Goal: Task Accomplishment & Management: Manage account settings

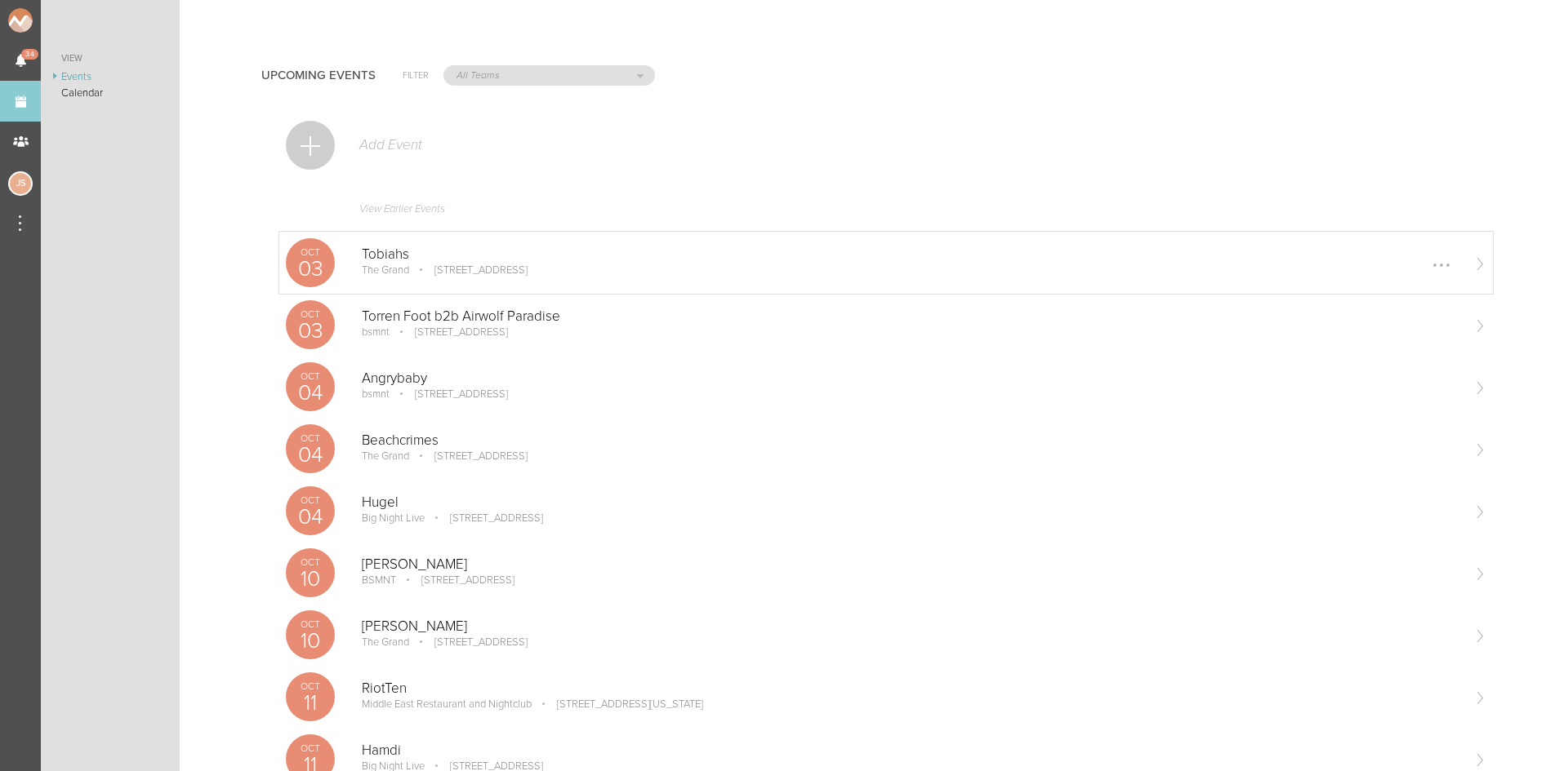
click at [435, 253] on p "Tobiahs" at bounding box center [911, 254] width 1098 height 16
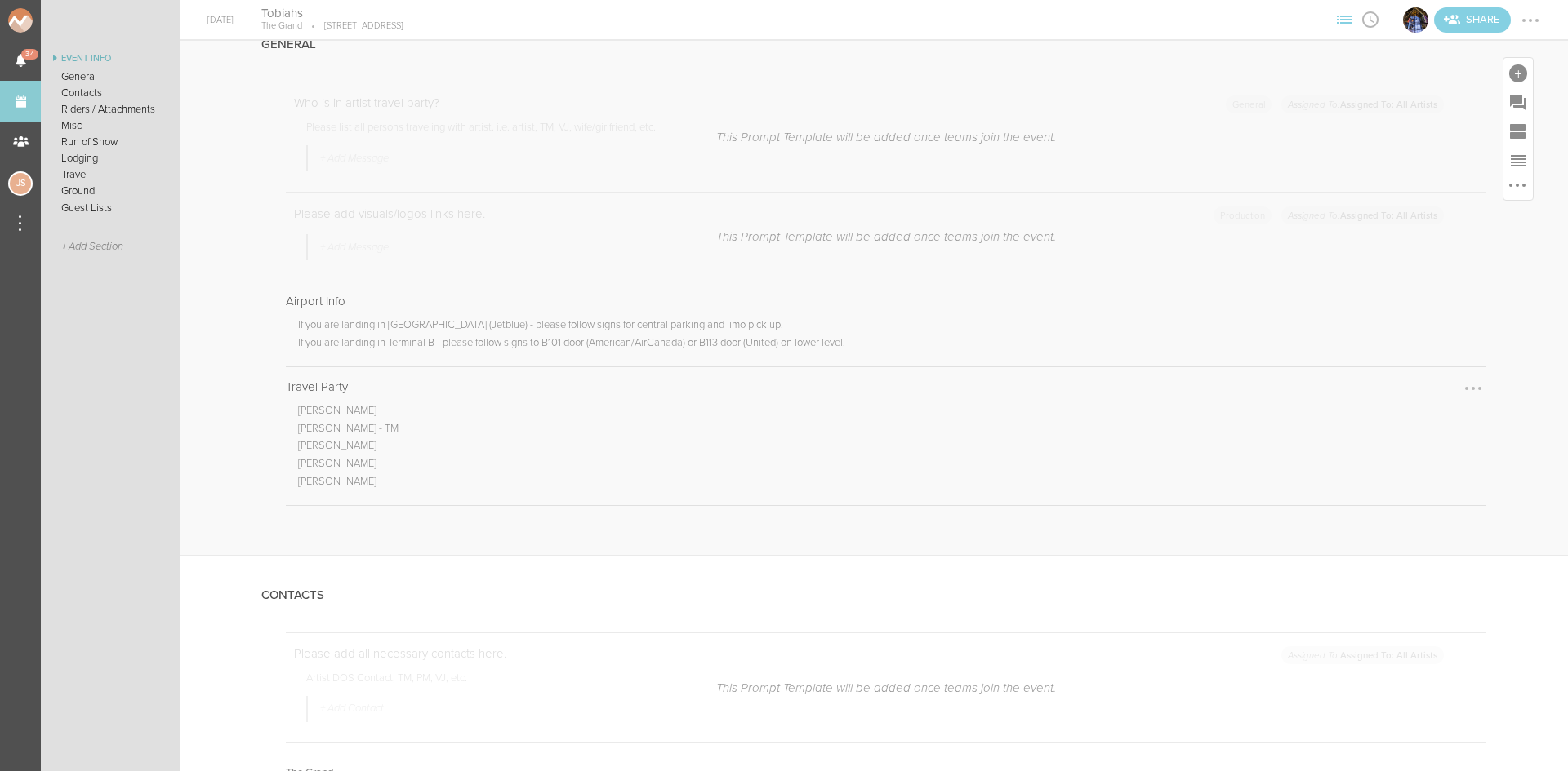
scroll to position [326, 0]
click at [1466, 253] on div at bounding box center [1472, 262] width 26 height 26
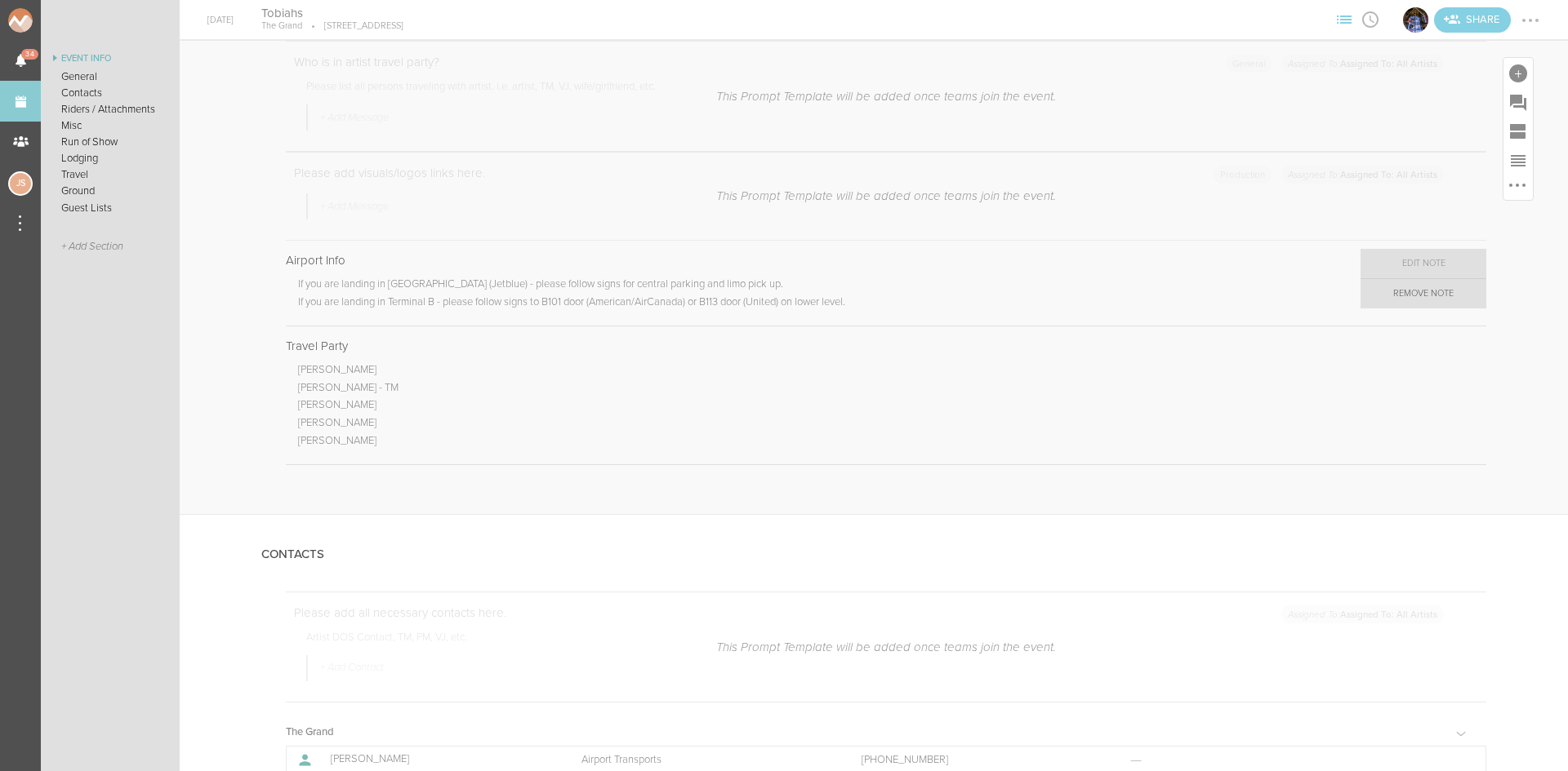
drag, startPoint x: 1429, startPoint y: 294, endPoint x: 868, endPoint y: 89, distance: 597.3
click at [1427, 294] on link "Remove Note" at bounding box center [1424, 294] width 126 height 29
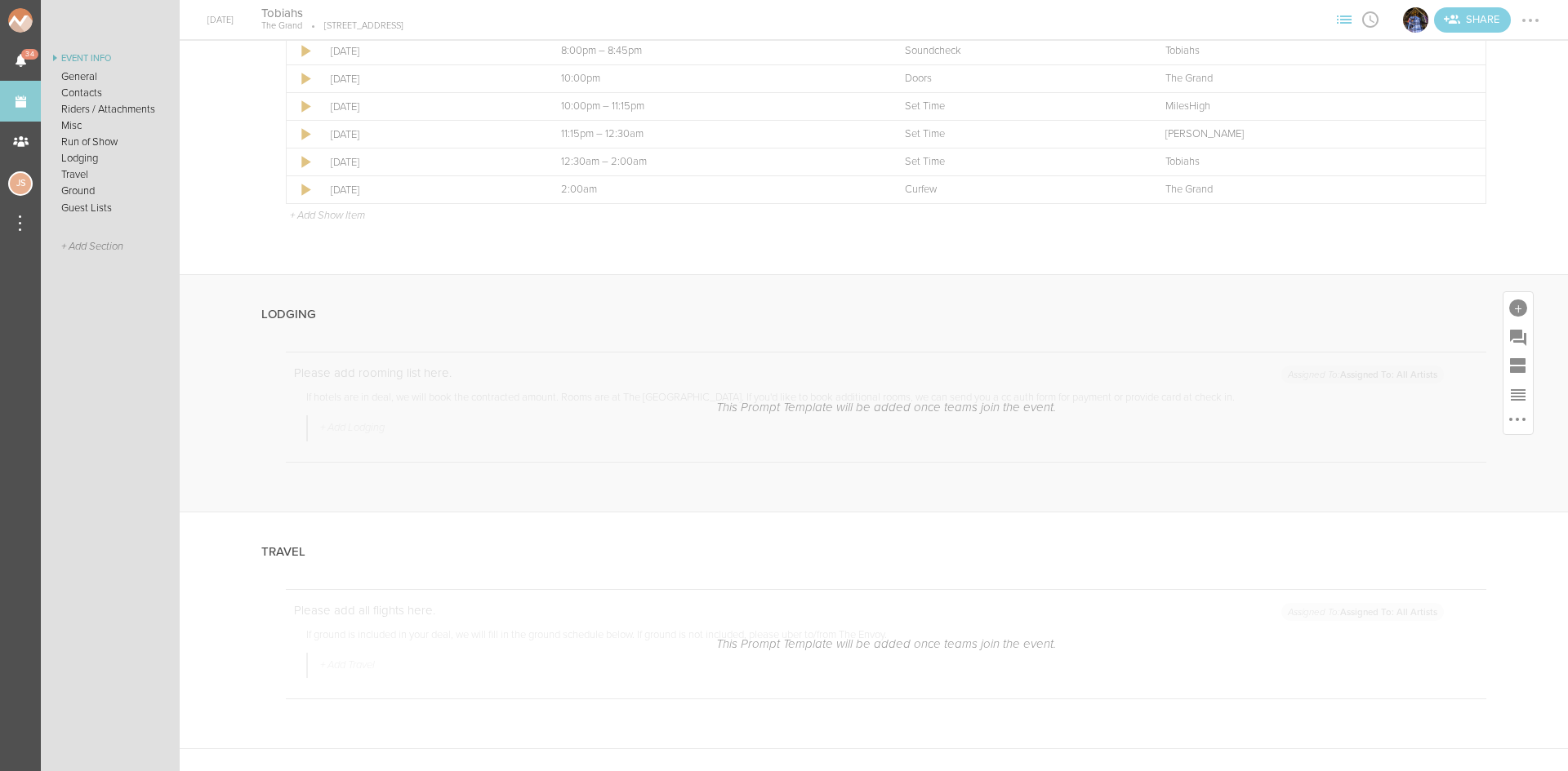
scroll to position [2122, 0]
click at [1509, 305] on div at bounding box center [1518, 306] width 18 height 18
click at [1273, 569] on icon at bounding box center [1288, 556] width 33 height 33
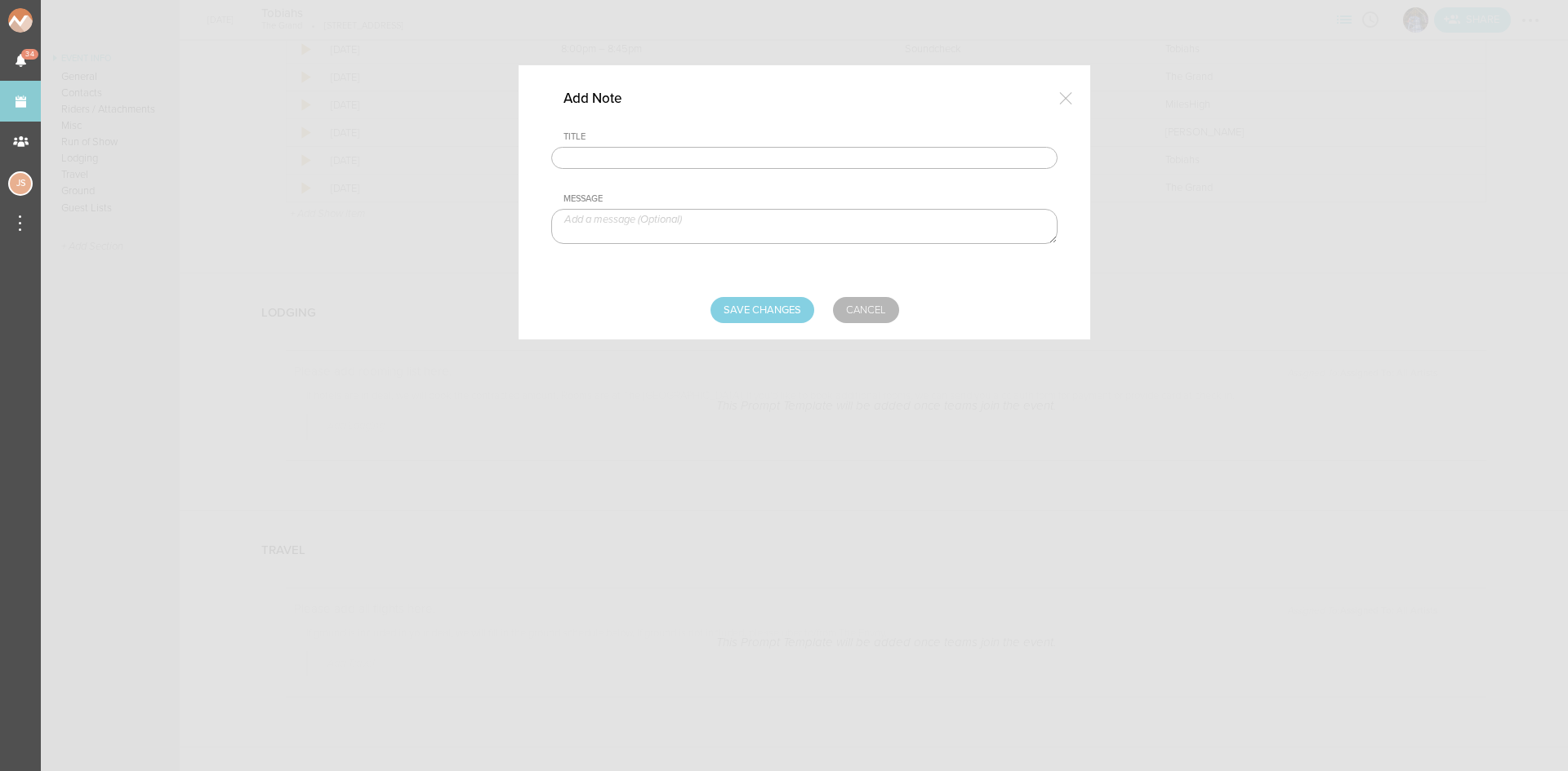
click at [805, 149] on input "text" at bounding box center [804, 158] width 506 height 23
type input "Lodging/GROUND"
click at [680, 227] on textarea at bounding box center [804, 227] width 506 height 35
type textarea "$500 buyout to be sent with final payment"
click at [732, 310] on input "Save Changes" at bounding box center [762, 310] width 104 height 26
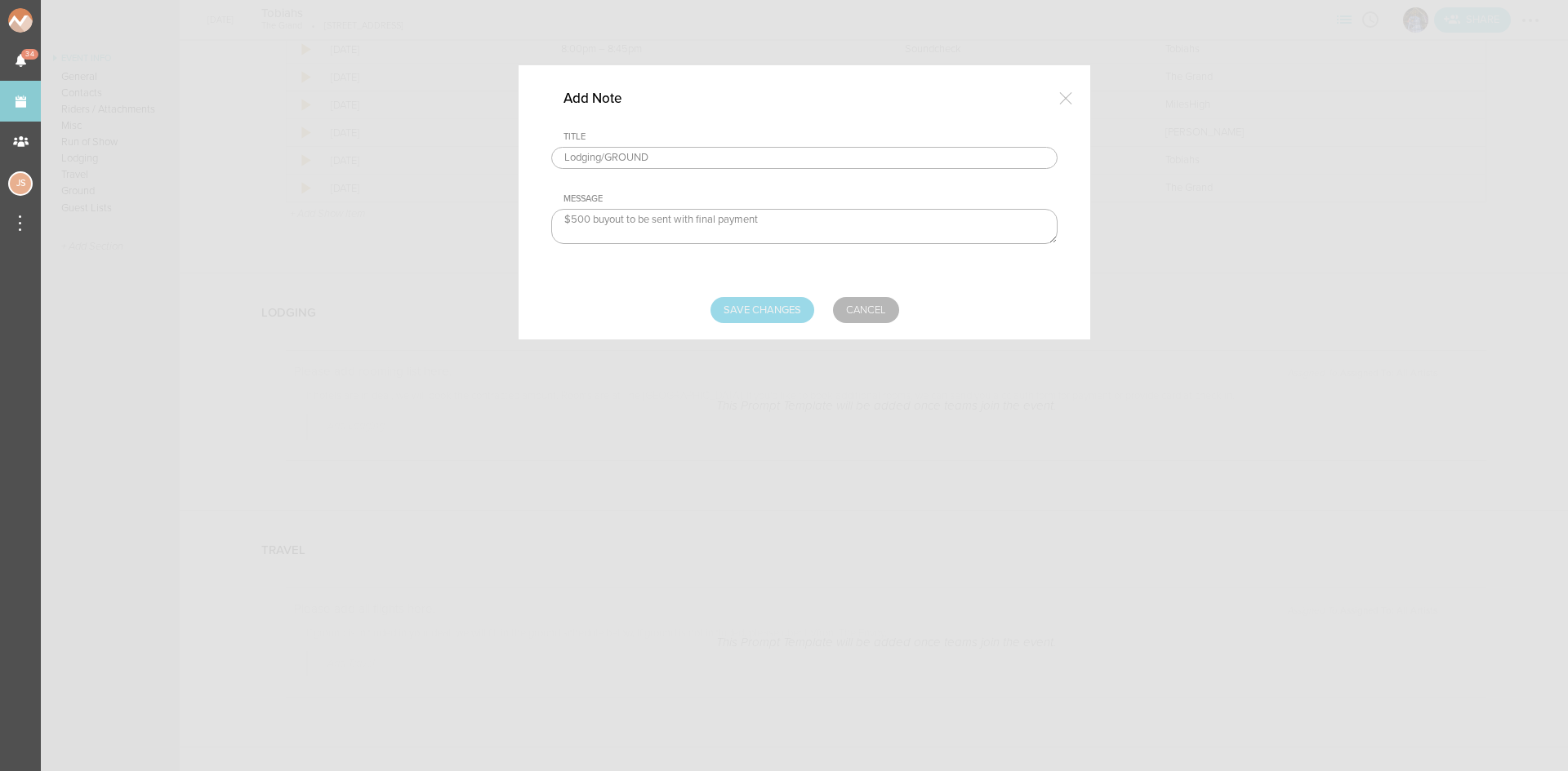
type input "Saving..."
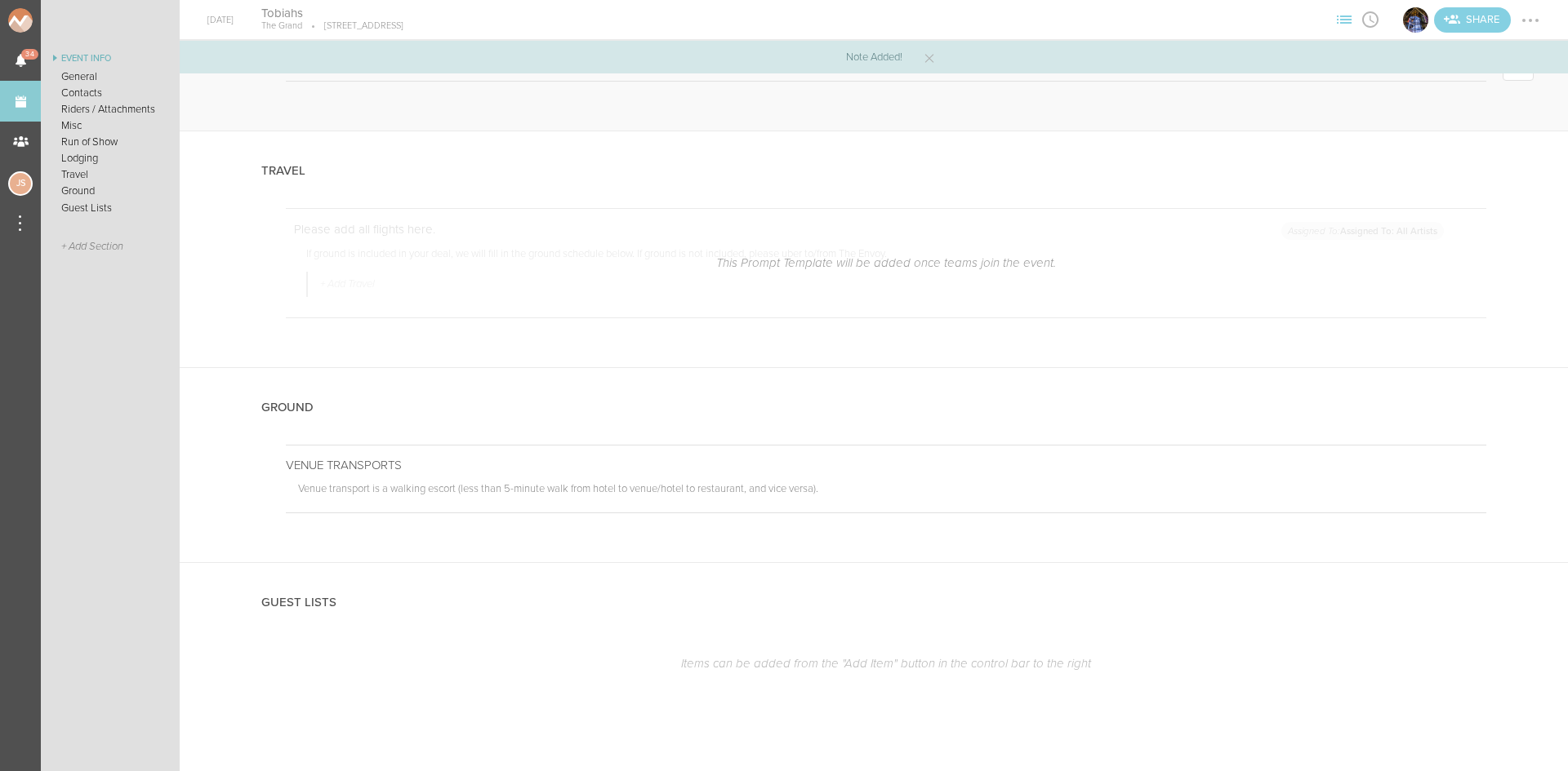
scroll to position [2573, 0]
click at [1464, 458] on div at bounding box center [1472, 462] width 26 height 26
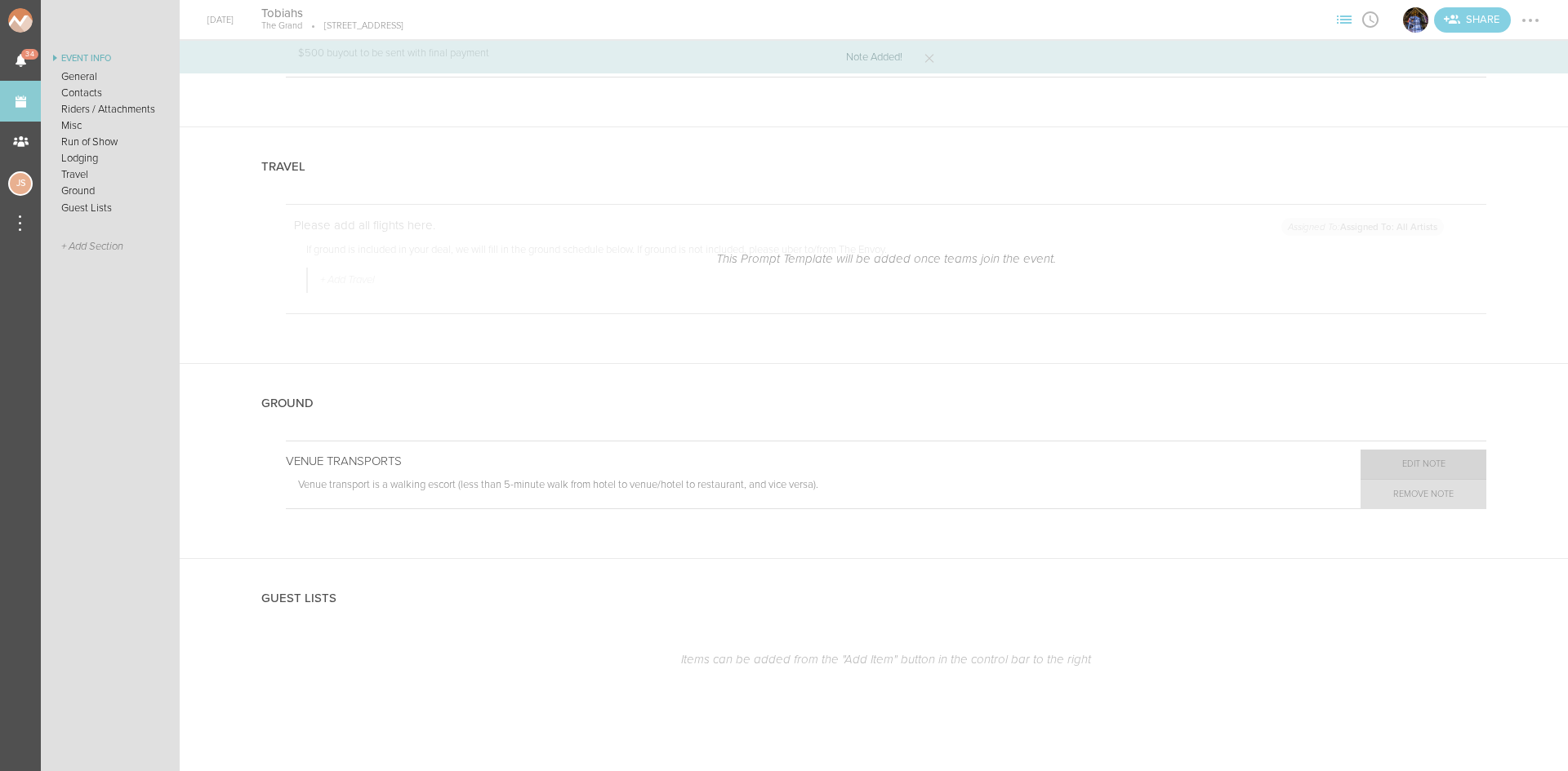
click at [1419, 464] on link "Edit Note" at bounding box center [1424, 464] width 126 height 29
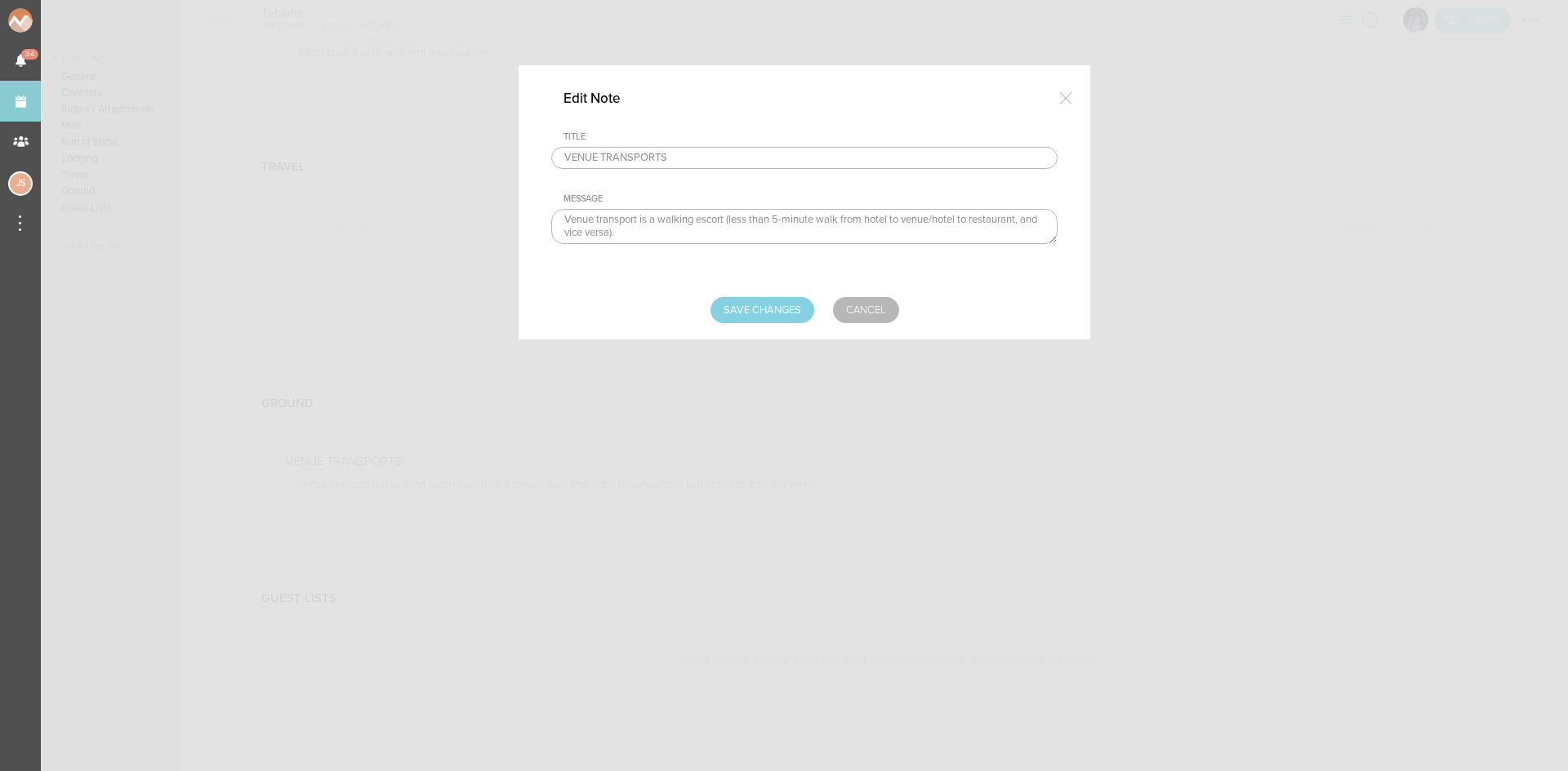
drag, startPoint x: 905, startPoint y: 221, endPoint x: 869, endPoint y: 222, distance: 36.0
click at [869, 223] on textarea "Venue transport is a walking escort (less than 5-minute walk from hotel to venu…" at bounding box center [804, 227] width 506 height 35
drag, startPoint x: 924, startPoint y: 216, endPoint x: 933, endPoint y: 195, distance: 22.8
click at [923, 216] on textarea "Venue transport is a walking escort (less than 5-minute walk from hotel to venu…" at bounding box center [804, 227] width 506 height 35
type textarea "Venue transport is a walking escort (less than 5-minute walk from venue to rest…"
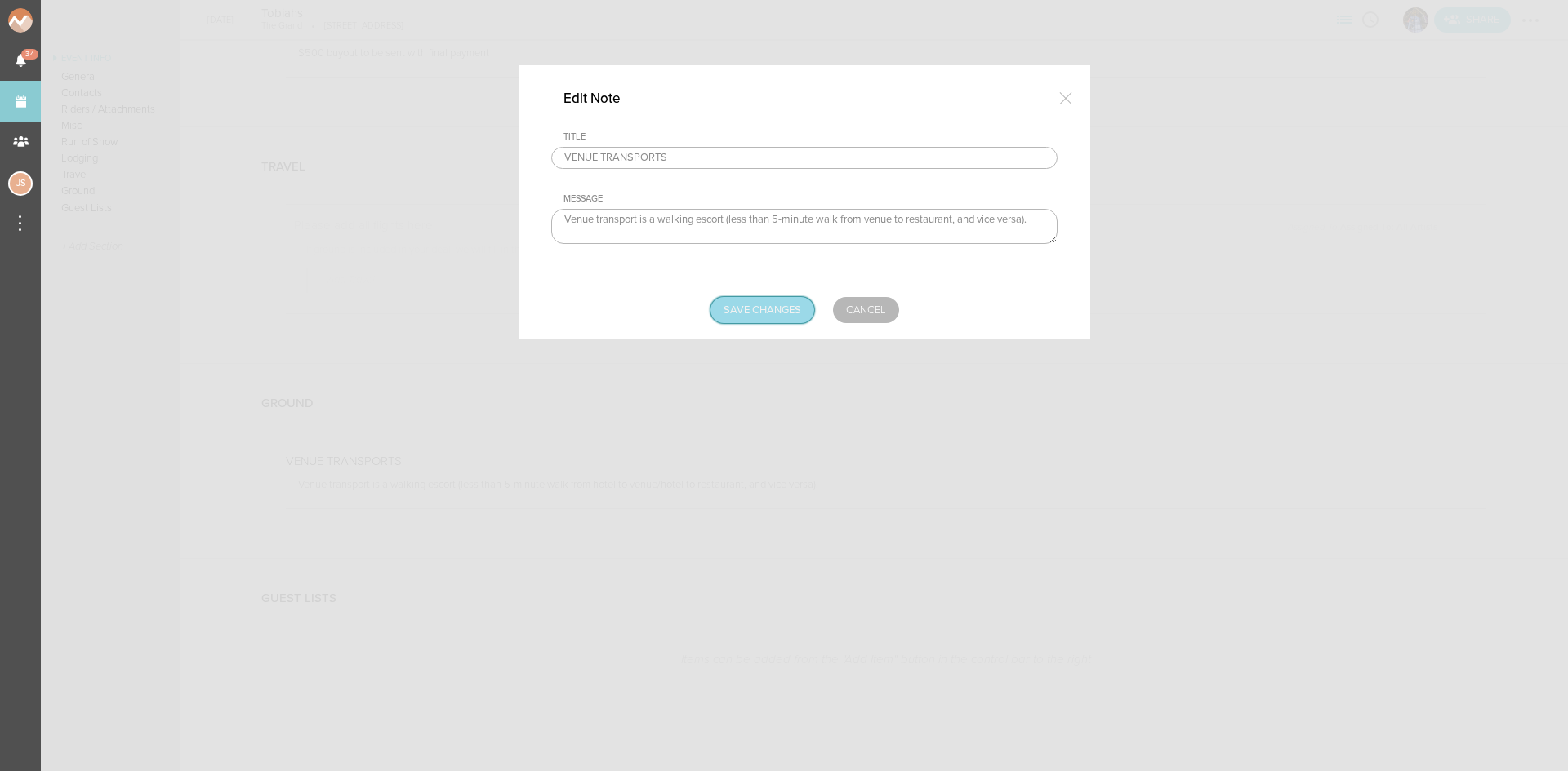
click at [806, 311] on input "Save Changes" at bounding box center [762, 310] width 104 height 26
type input "Saving..."
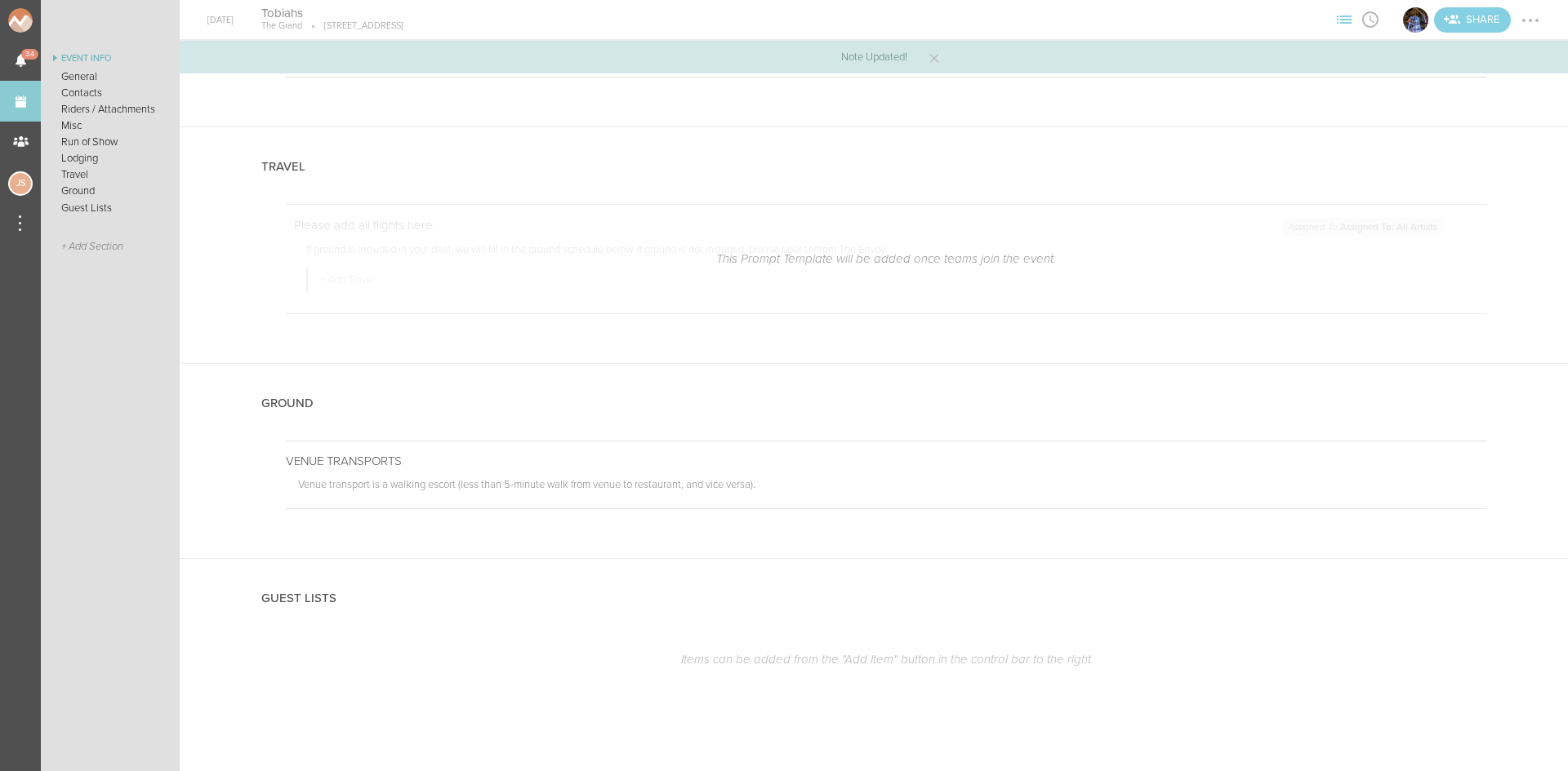
click at [1526, 28] on div at bounding box center [1529, 20] width 26 height 26
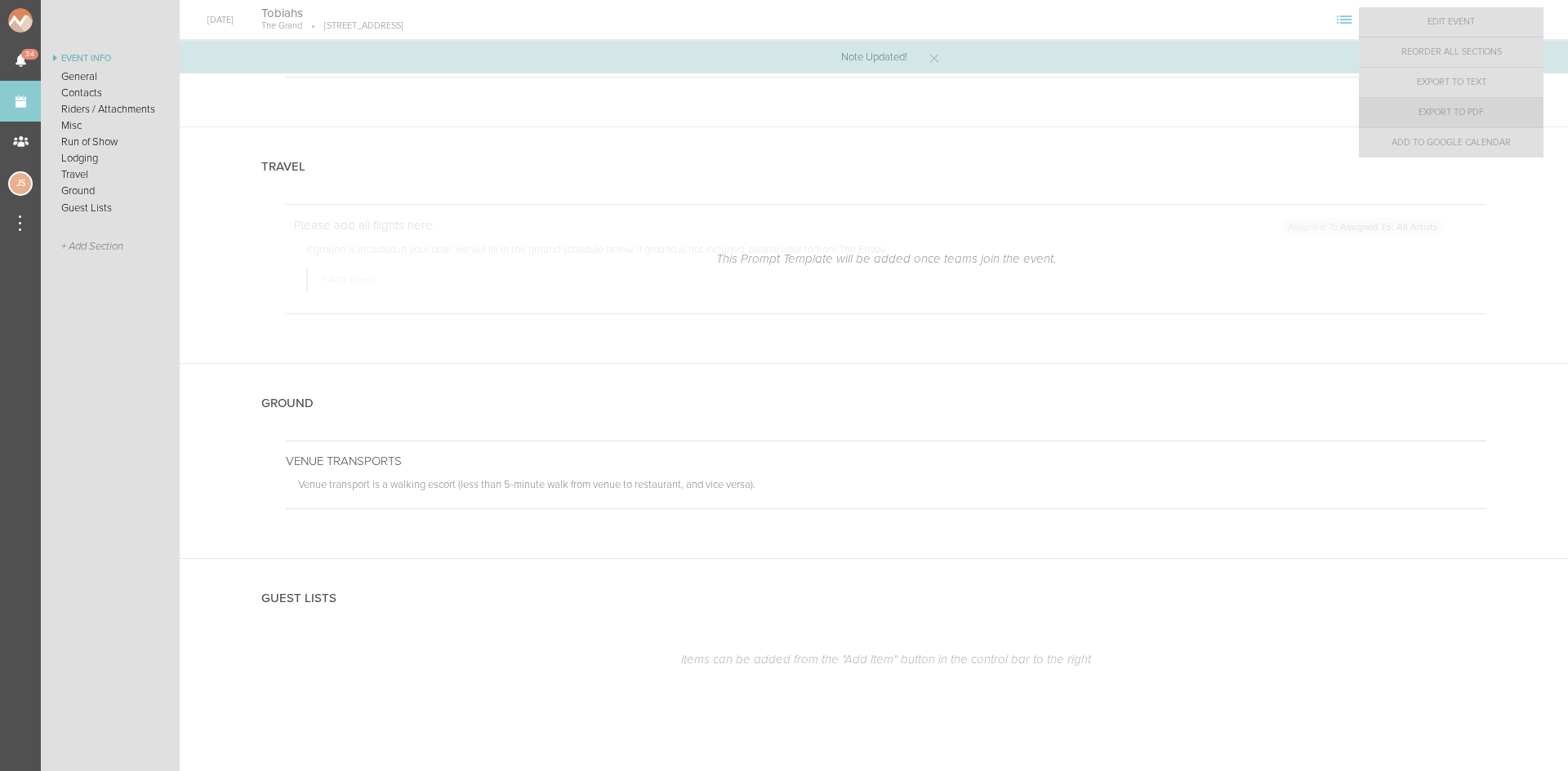
click at [1503, 111] on link "Export to PDF" at bounding box center [1451, 112] width 185 height 29
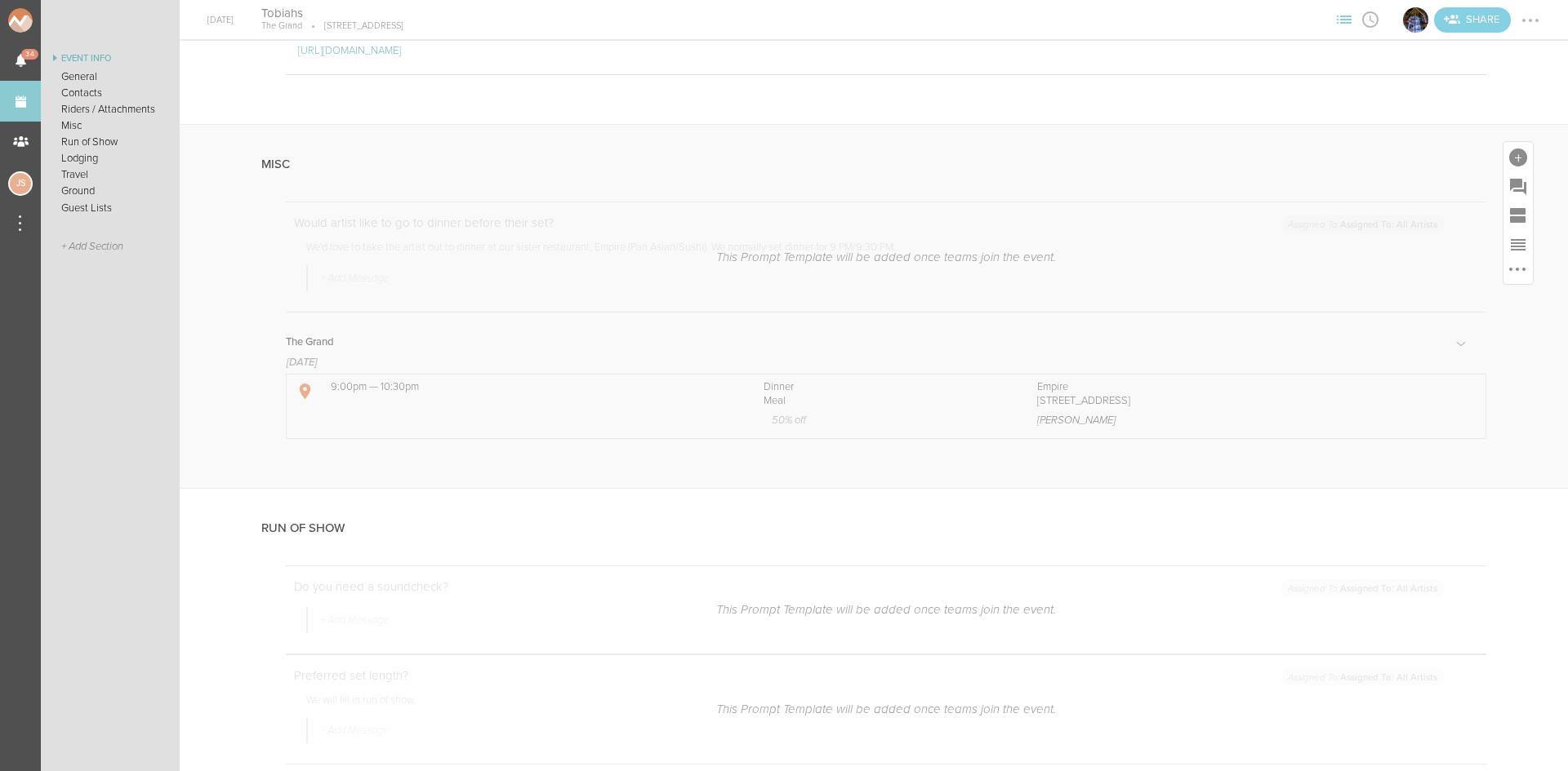
scroll to position [778, 0]
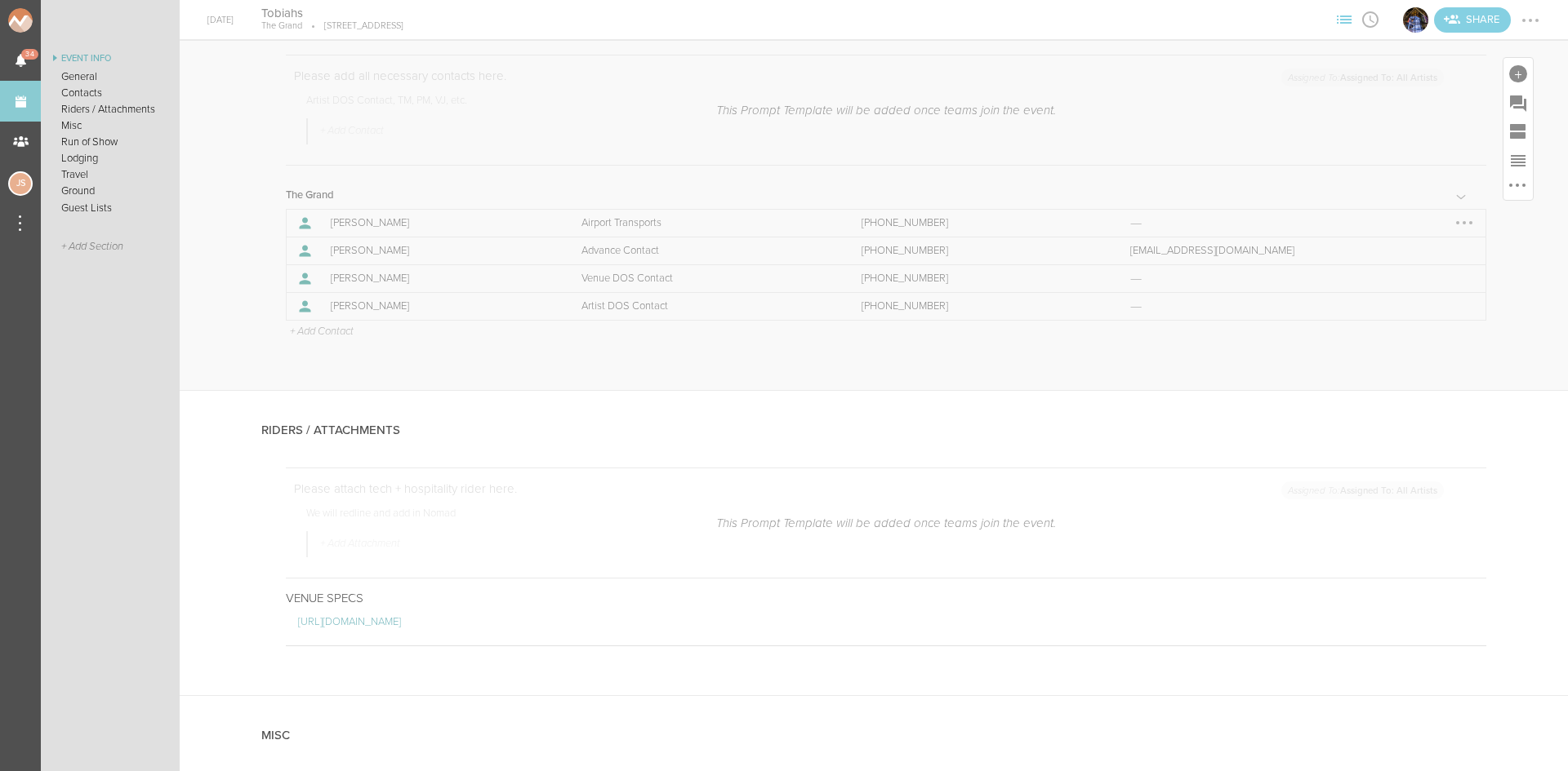
click at [1456, 223] on div at bounding box center [1464, 222] width 26 height 26
click at [1414, 258] on link "Remove" at bounding box center [1414, 254] width 126 height 29
click at [1528, 17] on div at bounding box center [1529, 20] width 26 height 26
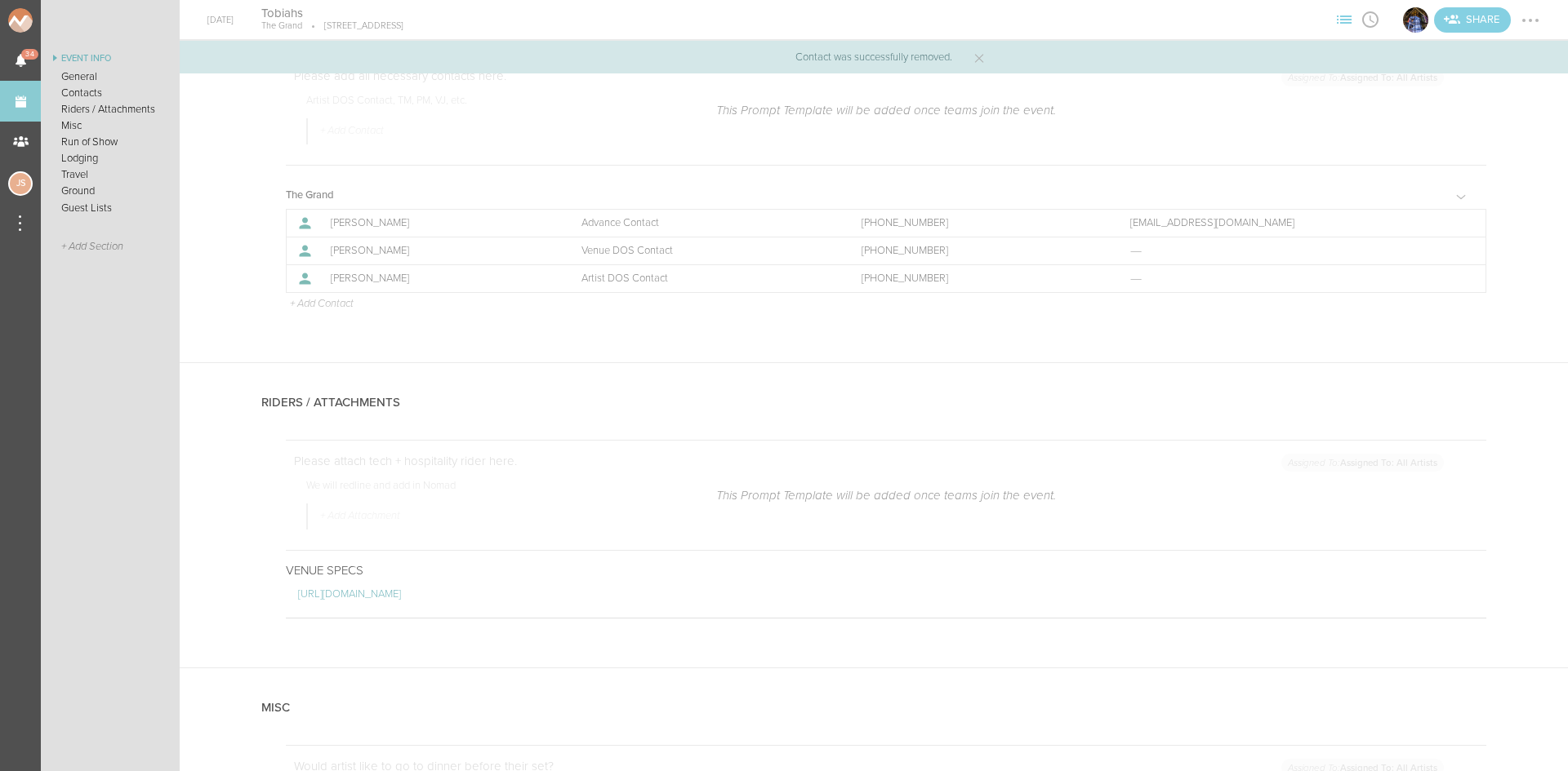
click at [1530, 22] on div at bounding box center [1529, 20] width 26 height 26
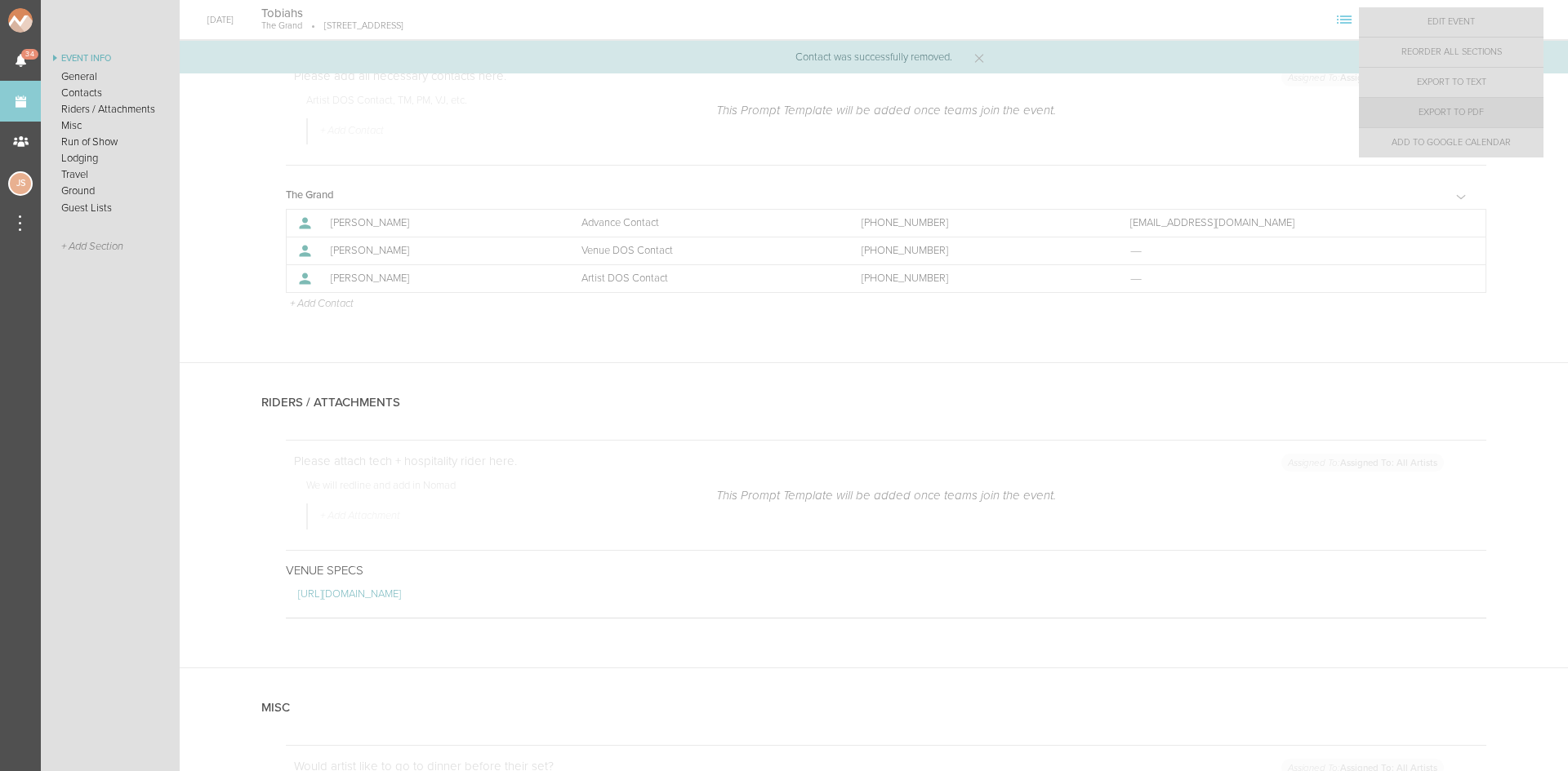
click at [1482, 114] on link "Export to PDF" at bounding box center [1451, 112] width 185 height 29
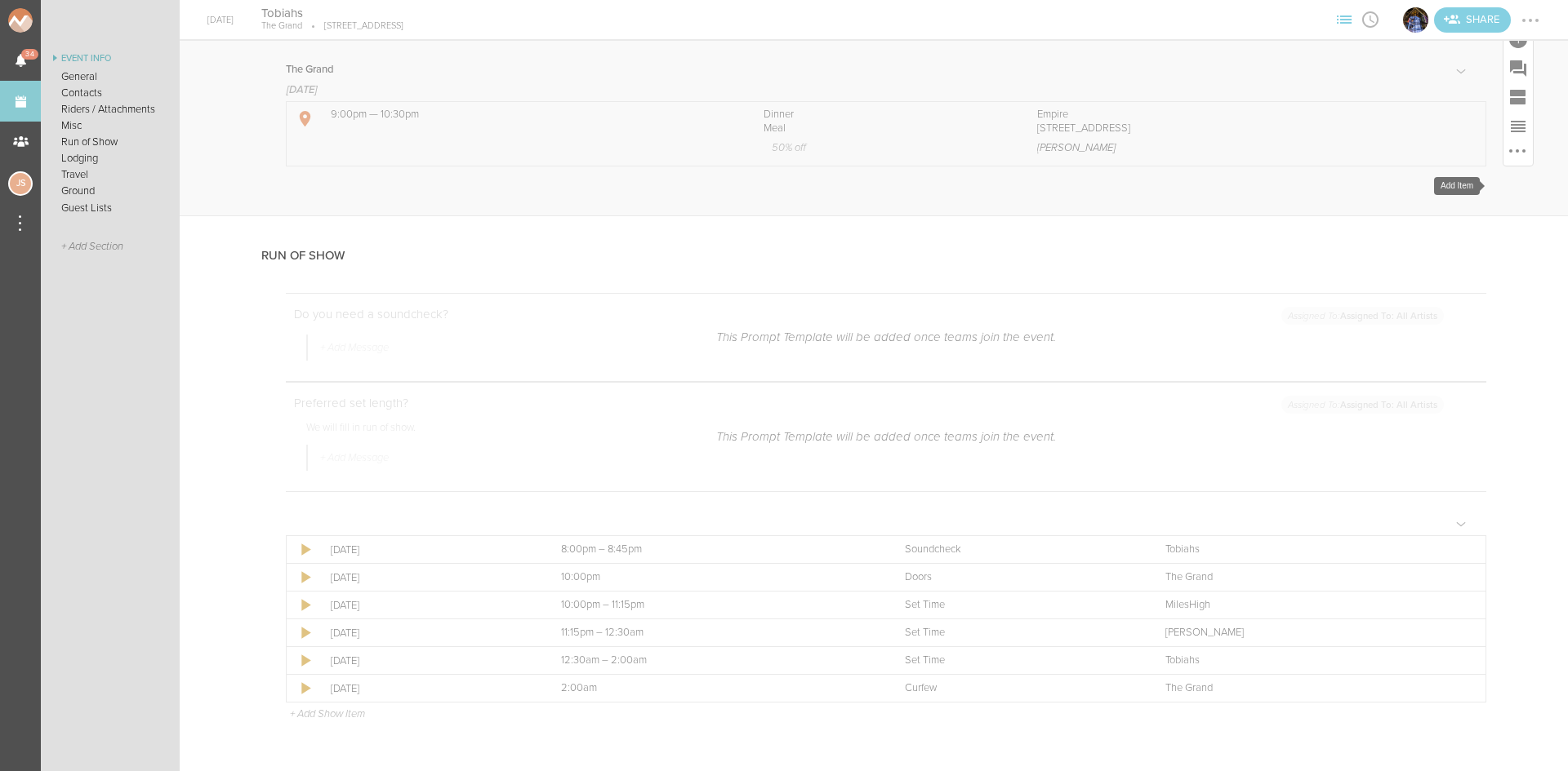
scroll to position [1512, 0]
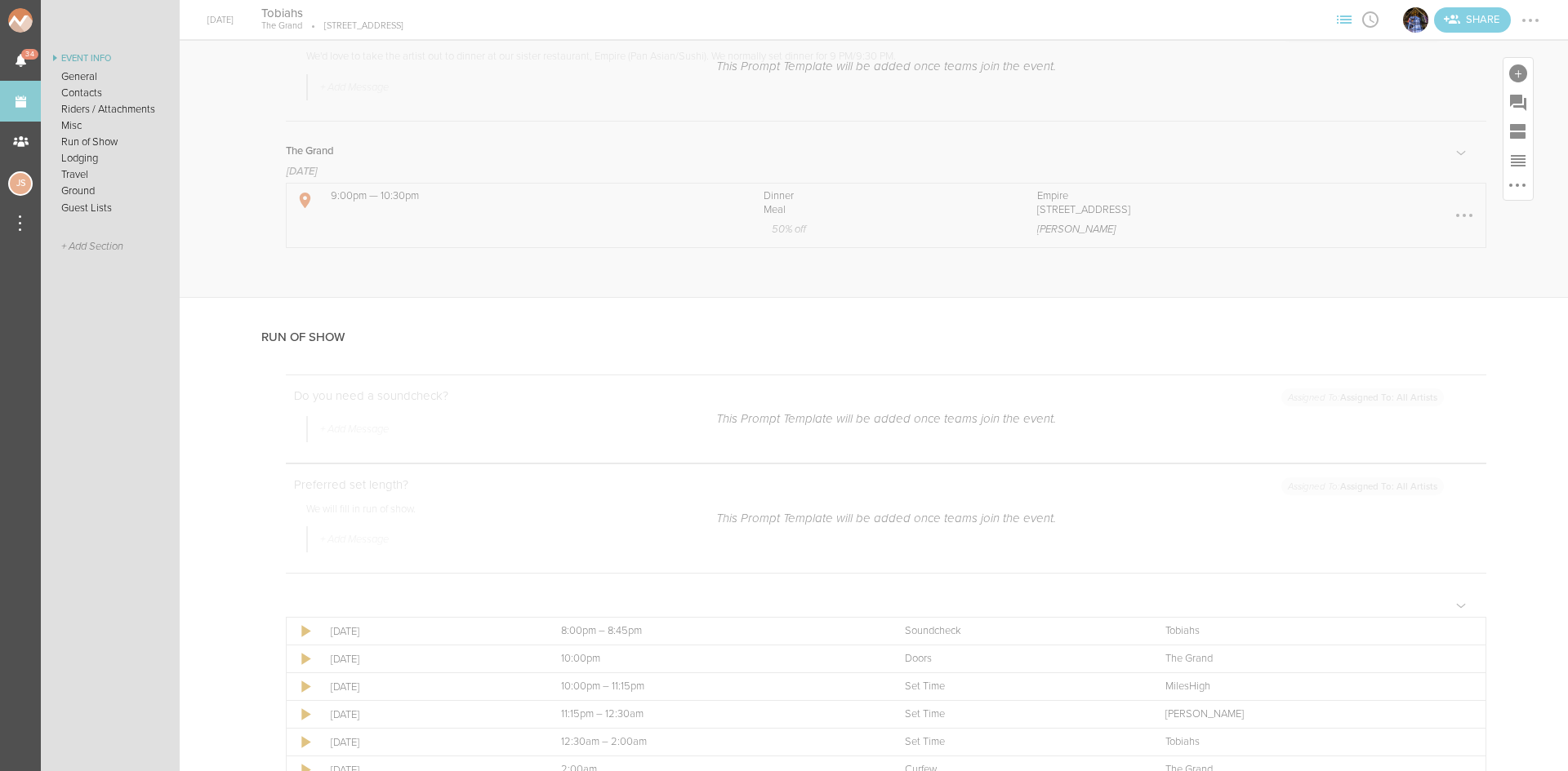
click at [1452, 211] on div at bounding box center [1464, 215] width 26 height 26
click at [1426, 221] on link "Edit Item" at bounding box center [1414, 216] width 126 height 29
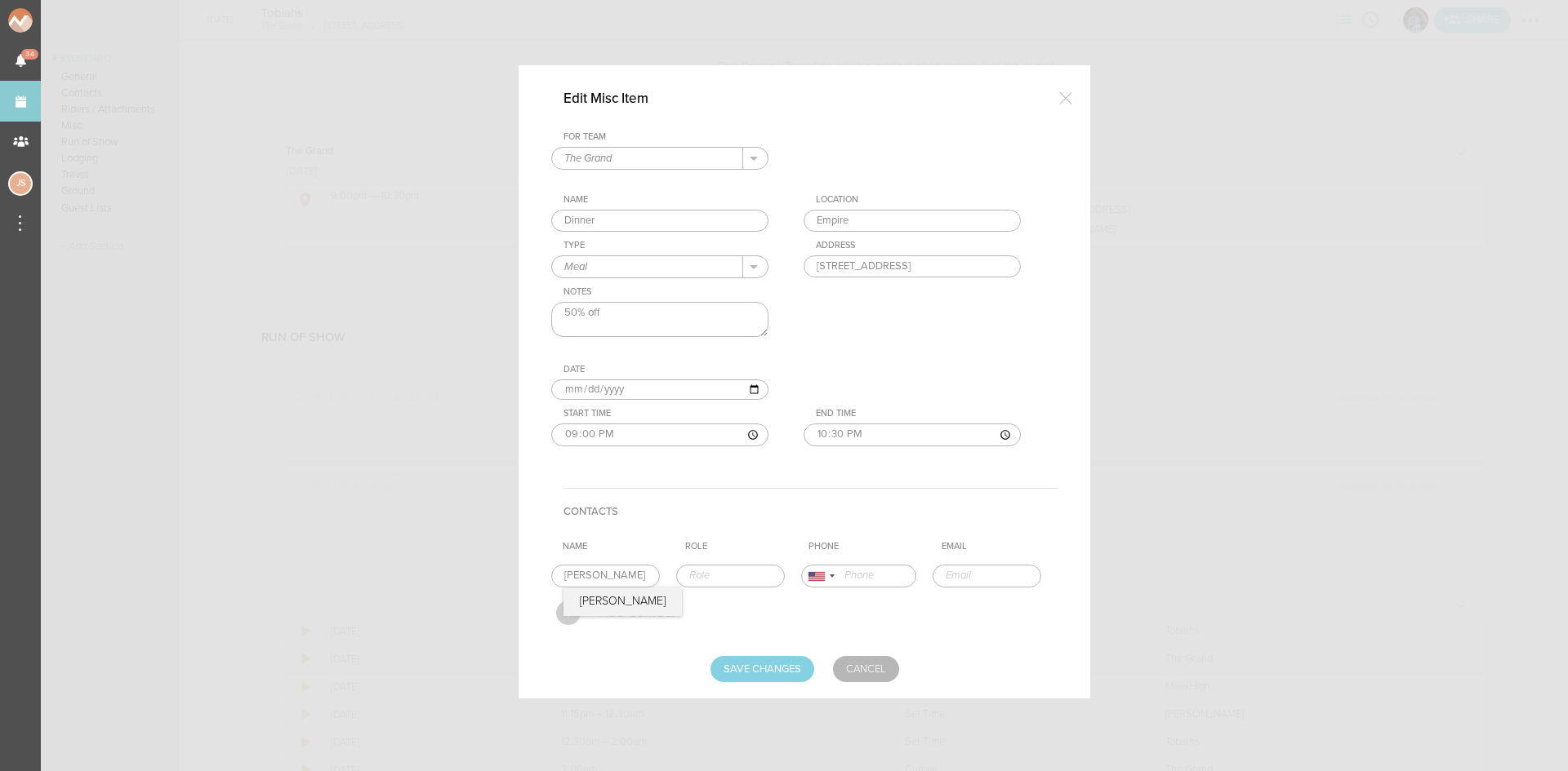
drag, startPoint x: 619, startPoint y: 582, endPoint x: 466, endPoint y: 576, distance: 153.1
click at [466, 576] on div "Edit Misc Item For Team The Grand + Add New Team The Grand . Name Dinner Locati…" at bounding box center [784, 385] width 1568 height 771
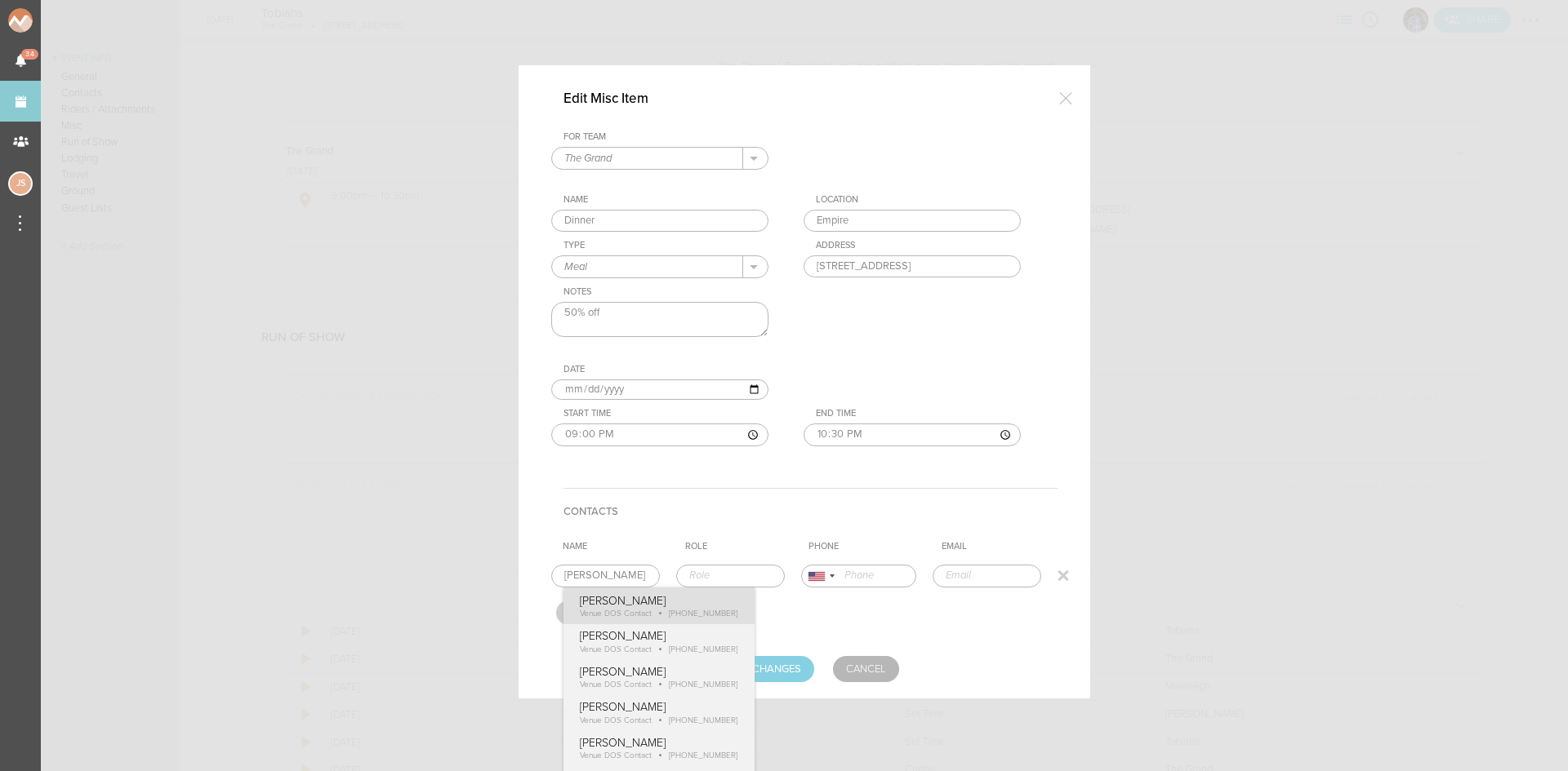
type input "[PERSON_NAME]"
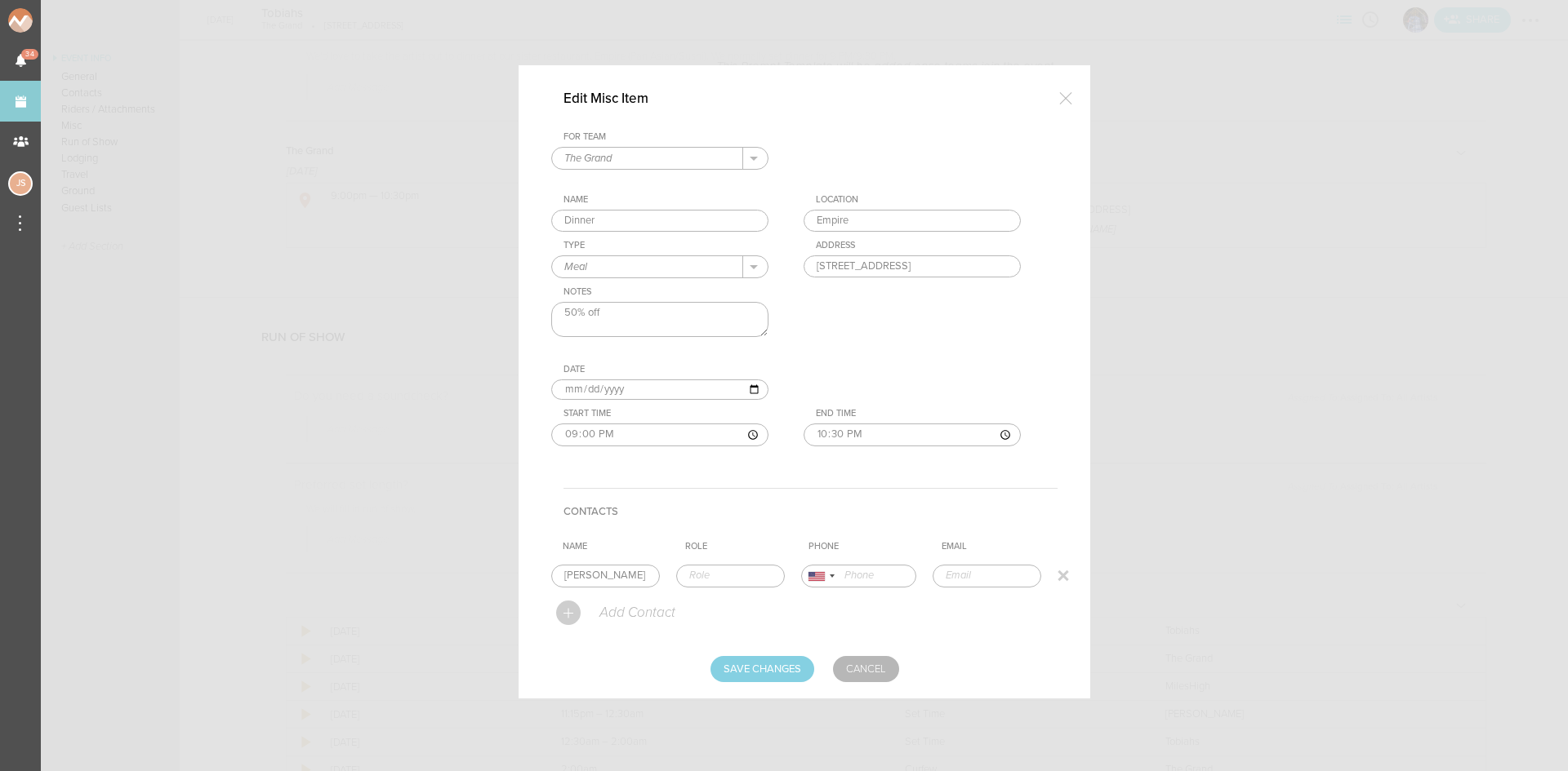
type input "Venue DOS Contact"
type input "18608395062"
drag, startPoint x: 670, startPoint y: 610, endPoint x: 701, endPoint y: 628, distance: 35.8
click at [670, 610] on form "For Team The Grand + Add New Team The Grand . Name Dinner Location Empire Type …" at bounding box center [804, 407] width 506 height 551
click at [773, 677] on input "Save Changes" at bounding box center [762, 669] width 104 height 26
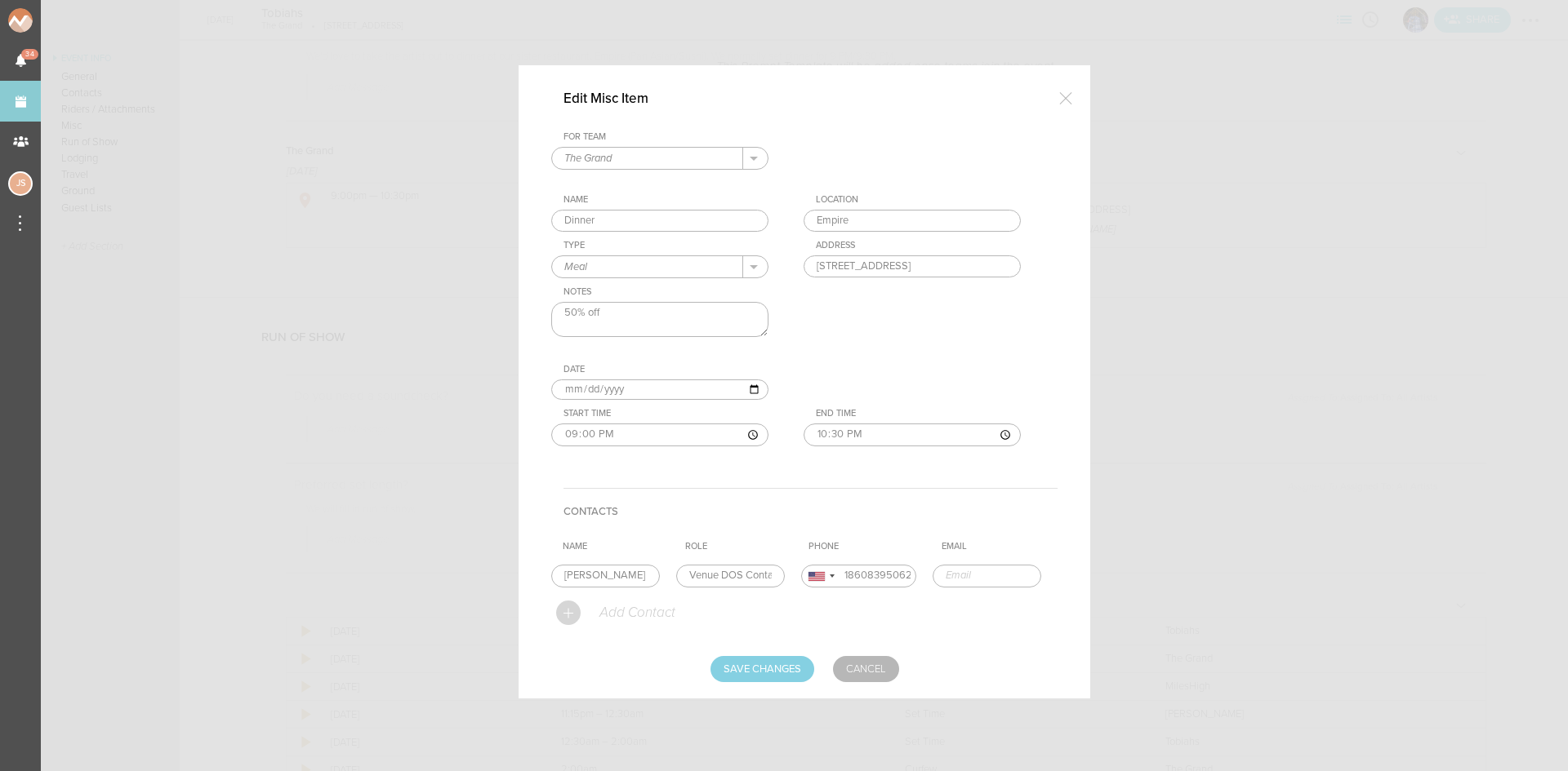
type input "Saving..."
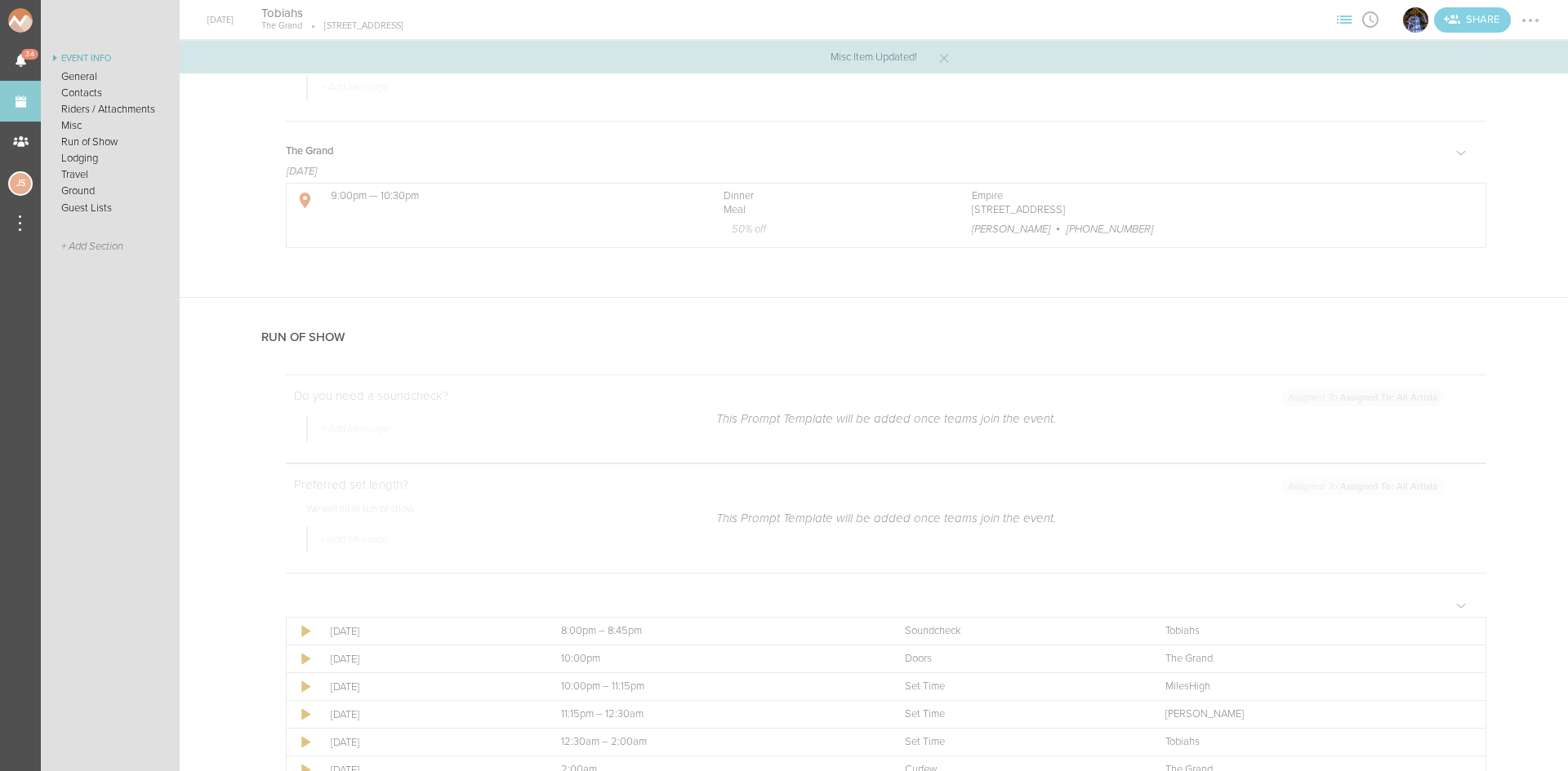
click at [1528, 19] on div at bounding box center [1529, 20] width 26 height 26
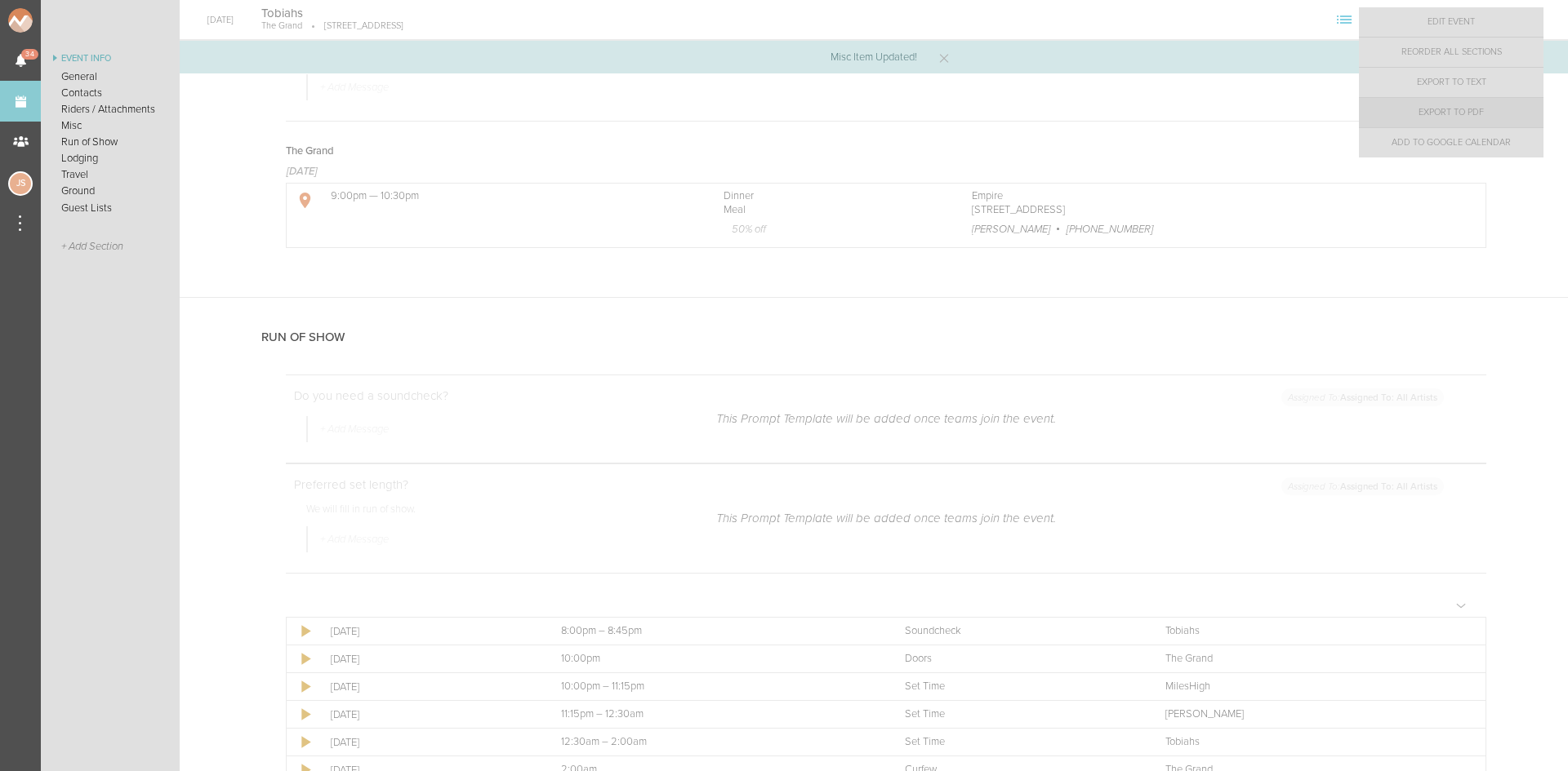
click at [1508, 112] on link "Export to PDF" at bounding box center [1451, 112] width 185 height 29
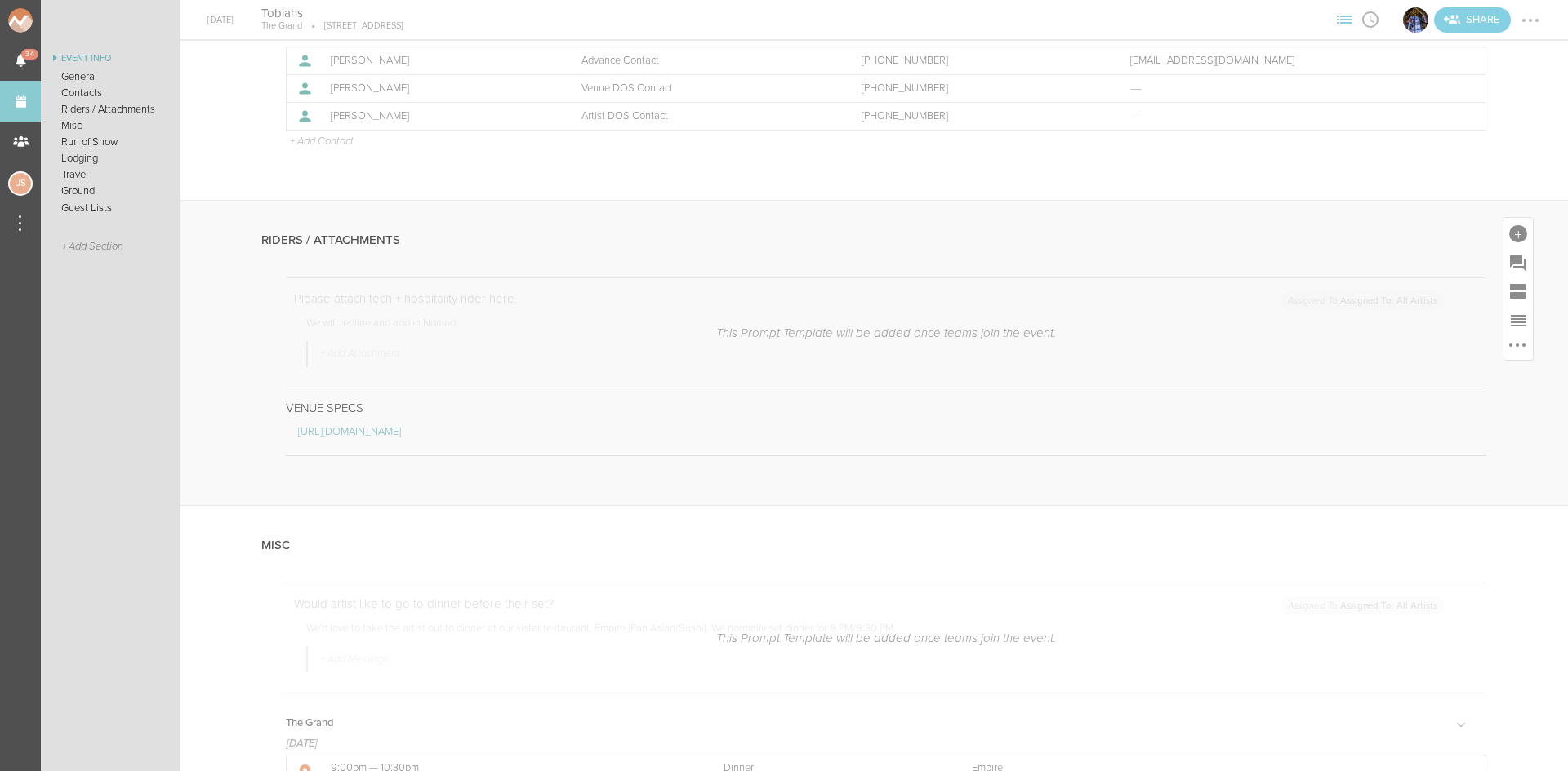
scroll to position [778, 0]
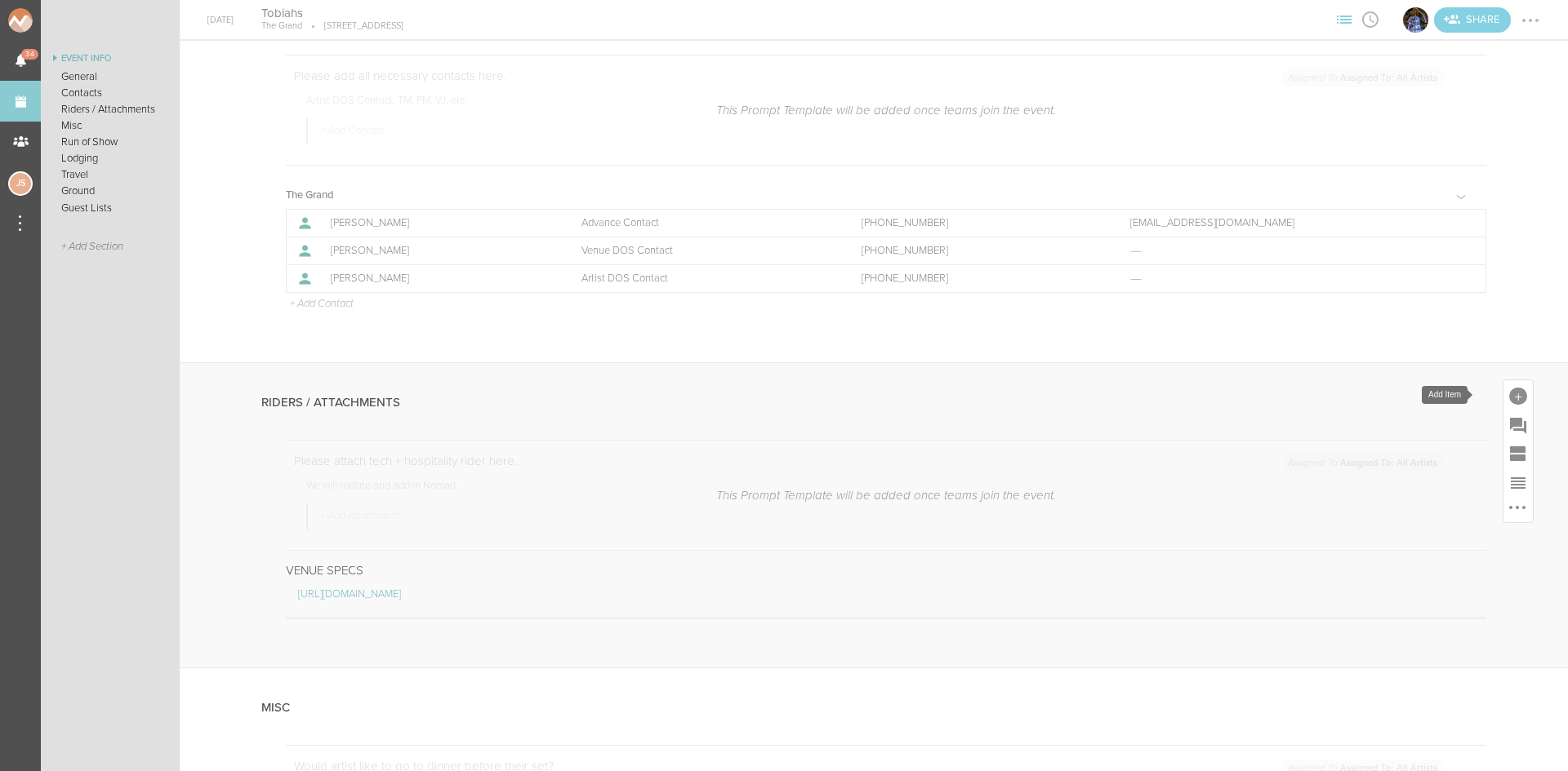
click at [1510, 398] on div at bounding box center [1518, 396] width 18 height 18
click at [1283, 430] on icon at bounding box center [1289, 430] width 14 height 27
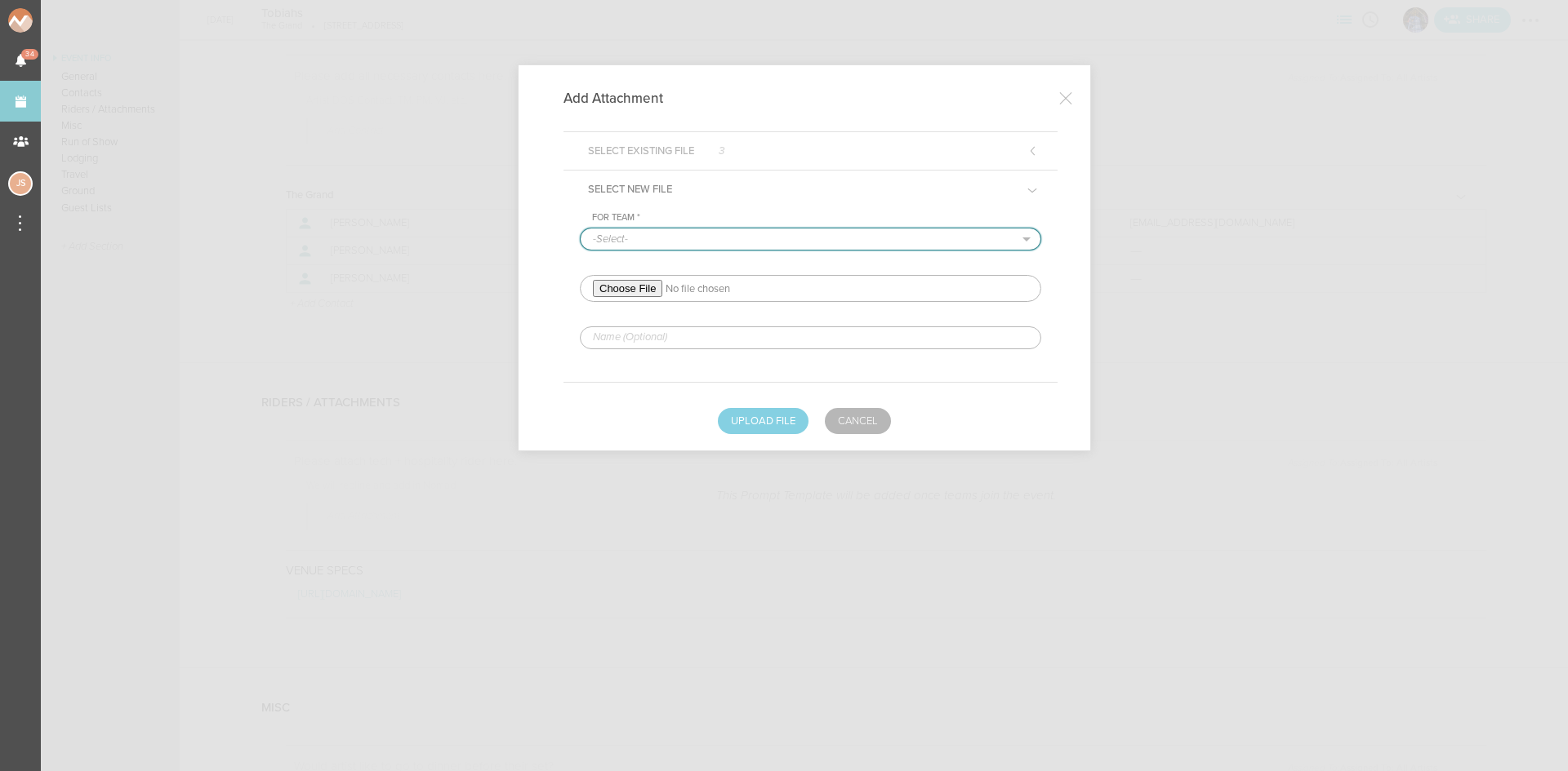
click at [653, 239] on select "-Select- The Grand" at bounding box center [811, 238] width 460 height 21
select select "20"
click at [581, 228] on select "-Select- The Grand" at bounding box center [811, 238] width 460 height 21
click at [646, 284] on input "file" at bounding box center [811, 289] width 462 height 27
type input "C:\fakepath\TOBIAHS UPDATED RIDER-redlined.pdf"
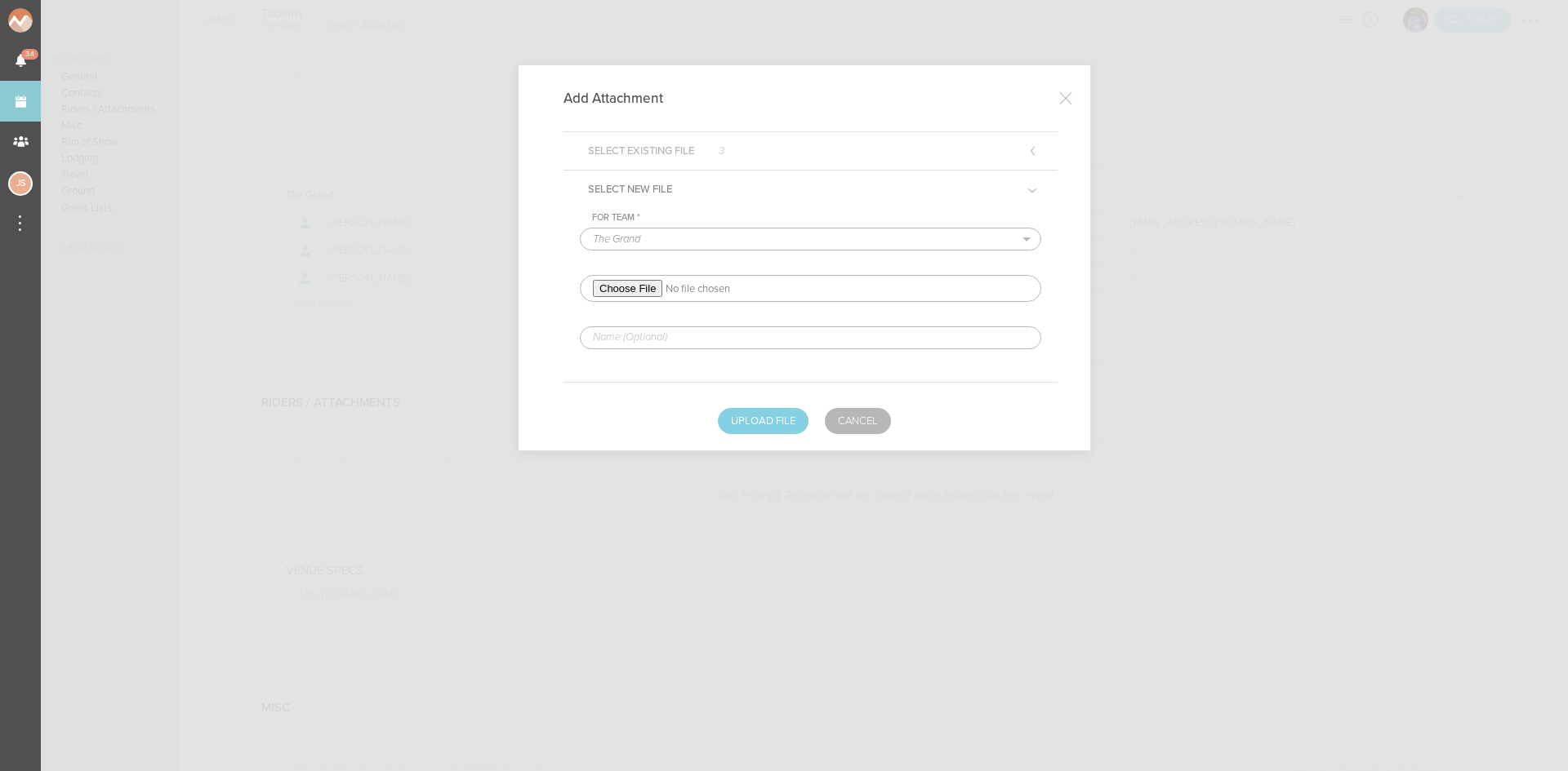
click at [657, 336] on input "text" at bounding box center [811, 337] width 462 height 23
type input "REDLINED HERE"
click at [749, 414] on button "Upload File" at bounding box center [763, 420] width 91 height 26
